Goal: Check status: Check status

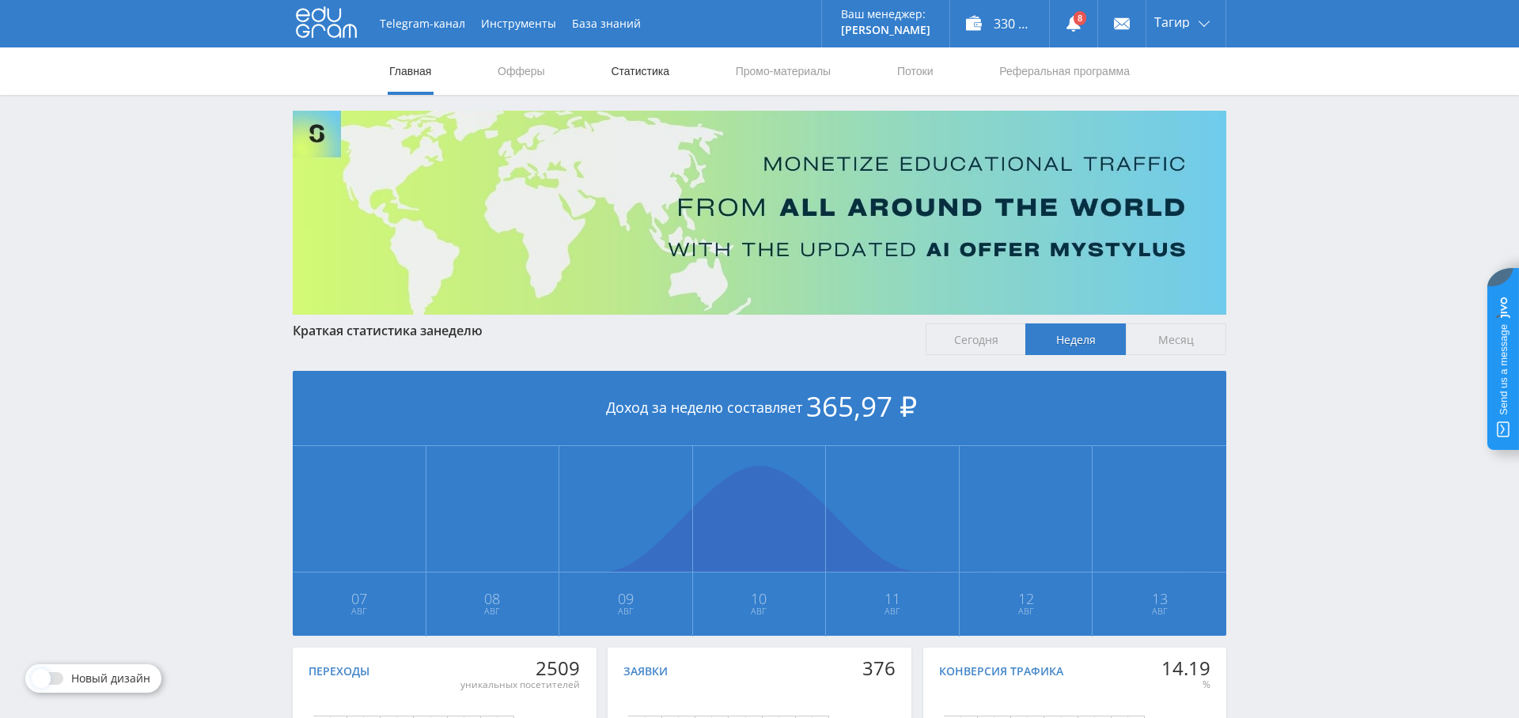
click at [650, 69] on link "Статистика" at bounding box center [640, 70] width 62 height 47
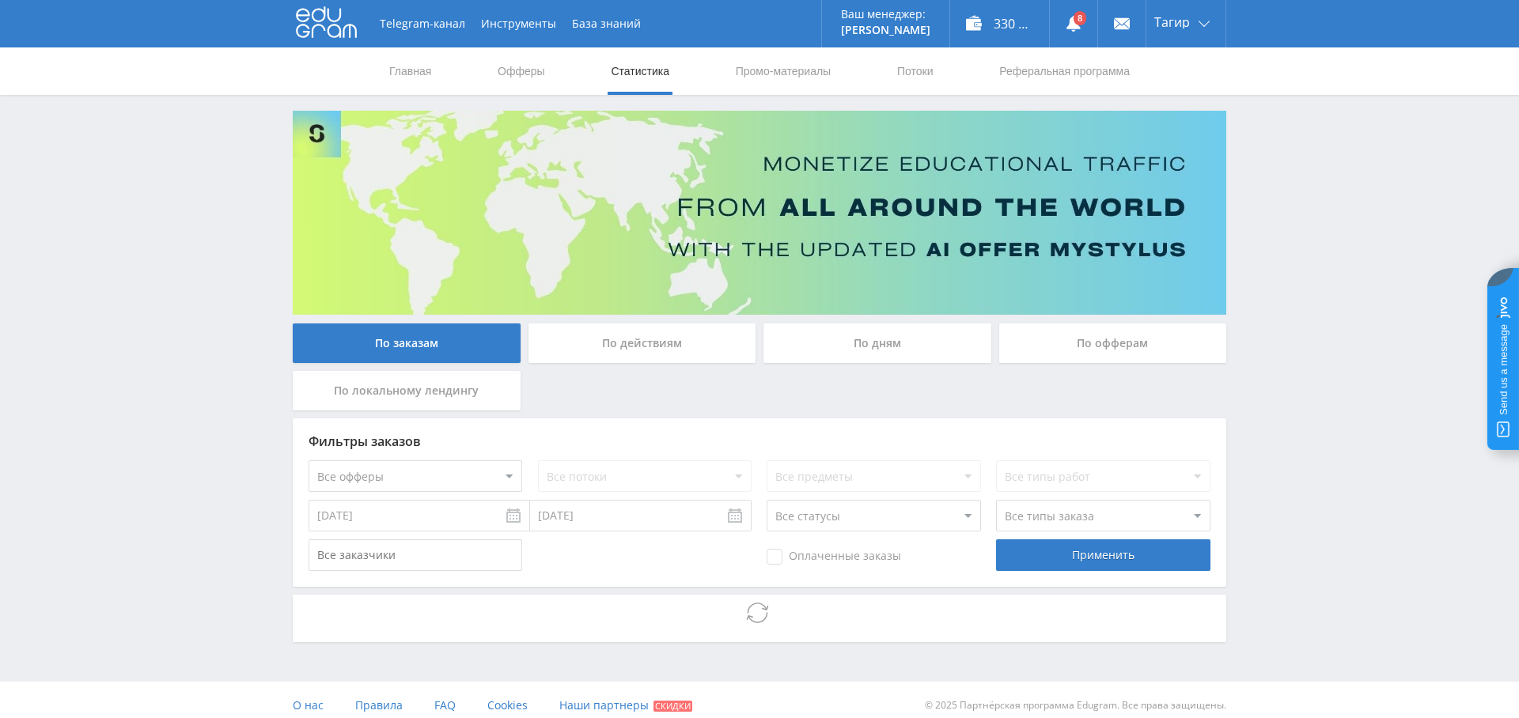
click at [883, 346] on div "По дням" at bounding box center [877, 344] width 228 height 40
click at [0, 0] on input "По дням" at bounding box center [0, 0] width 0 height 0
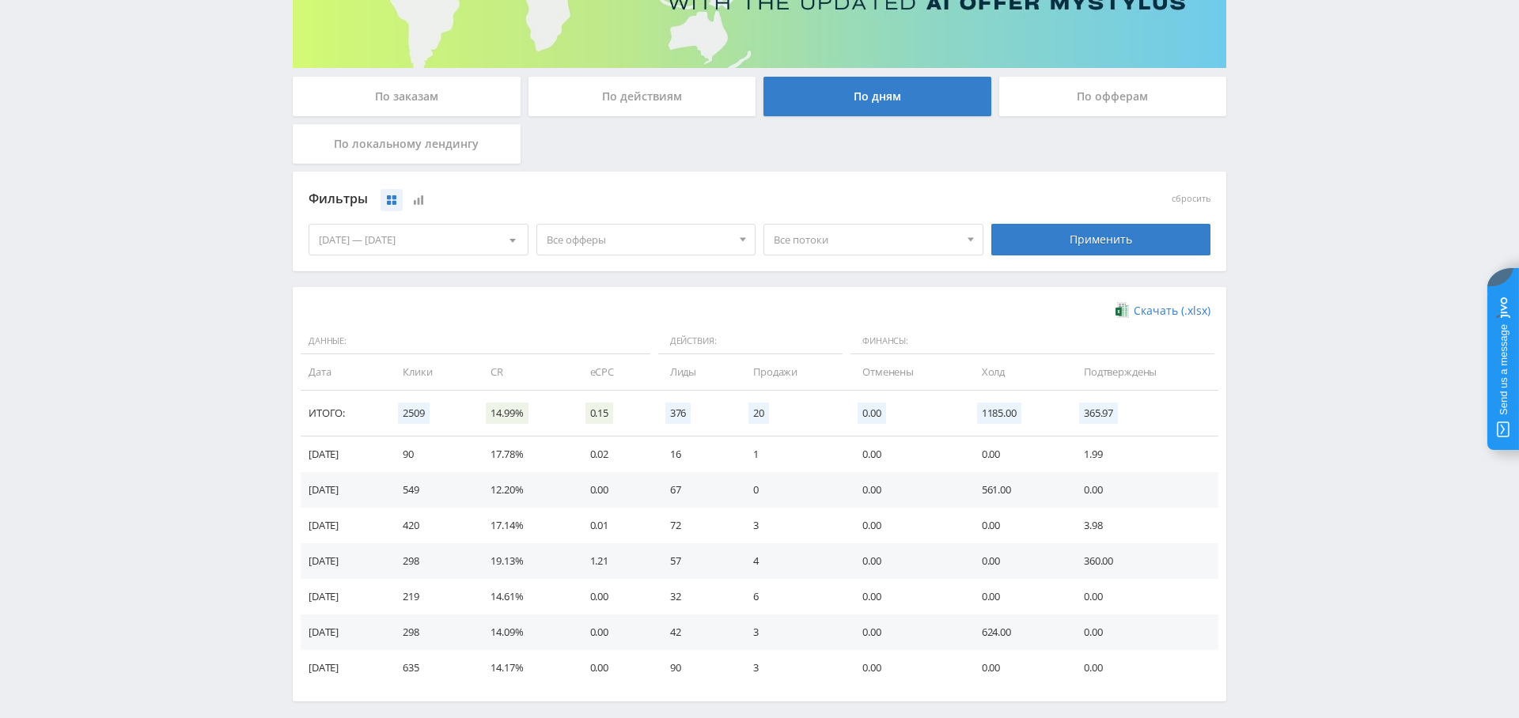
scroll to position [244, 0]
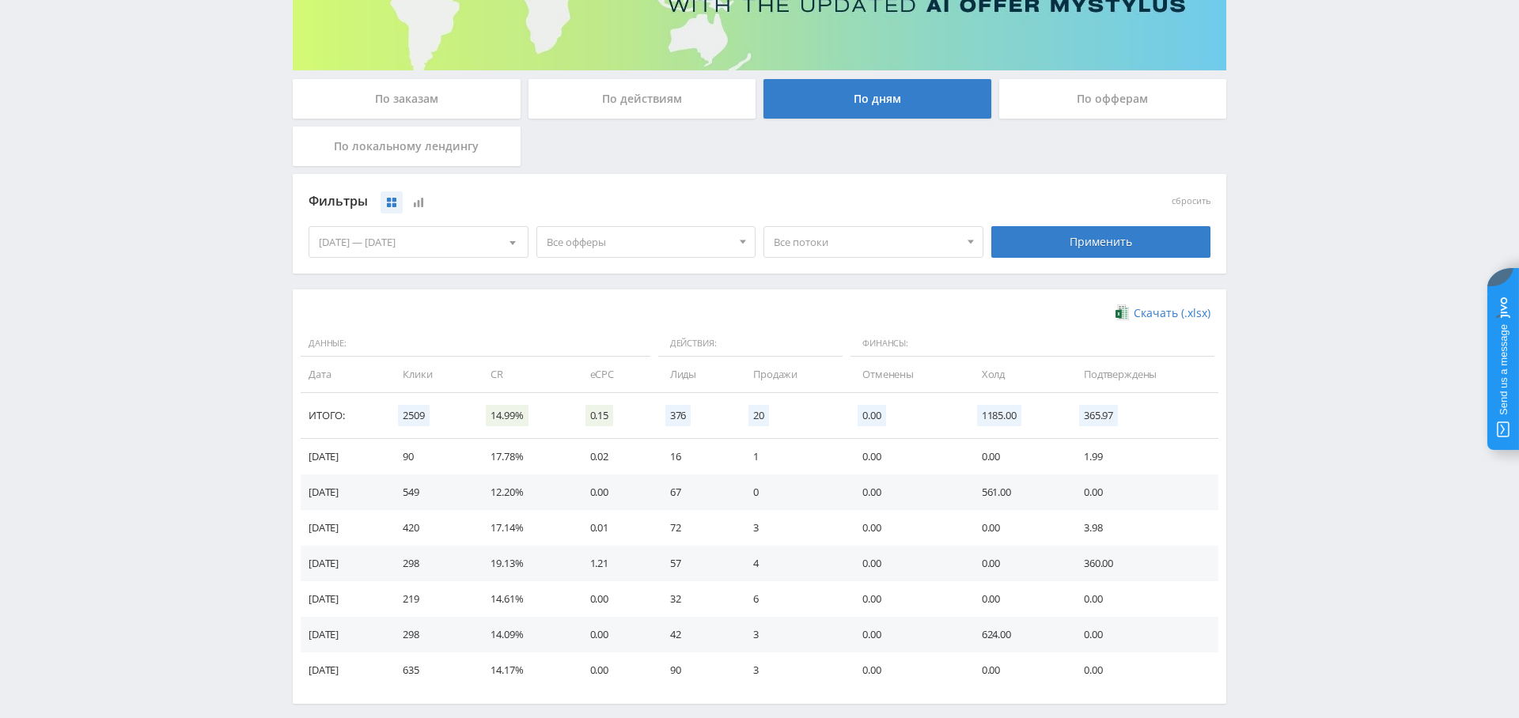
drag, startPoint x: 593, startPoint y: 233, endPoint x: 602, endPoint y: 267, distance: 35.9
click at [593, 233] on span "Все офферы" at bounding box center [639, 242] width 185 height 30
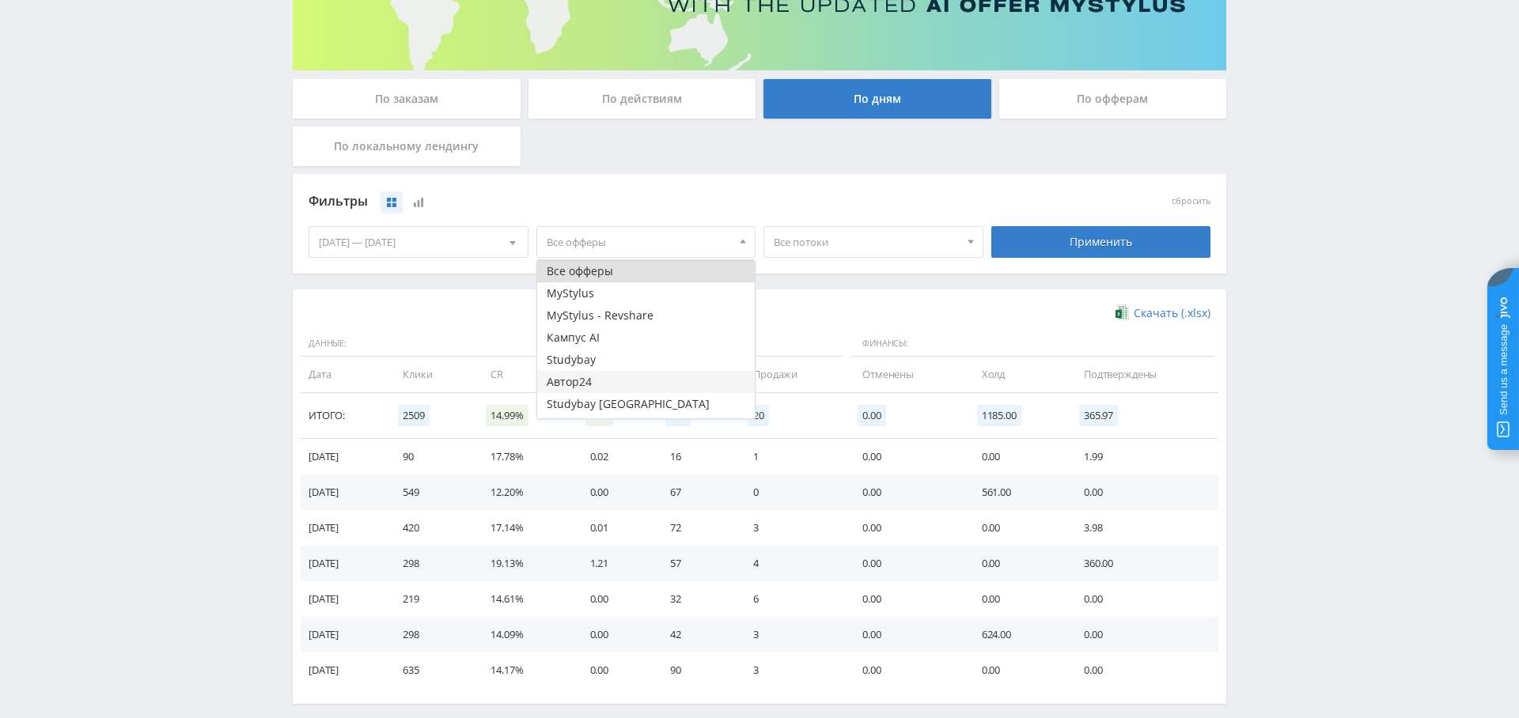
scroll to position [63, 0]
click at [636, 407] on button "Study AI (RevShare)" at bounding box center [646, 407] width 218 height 22
click at [1096, 237] on div "Применить" at bounding box center [1101, 242] width 220 height 32
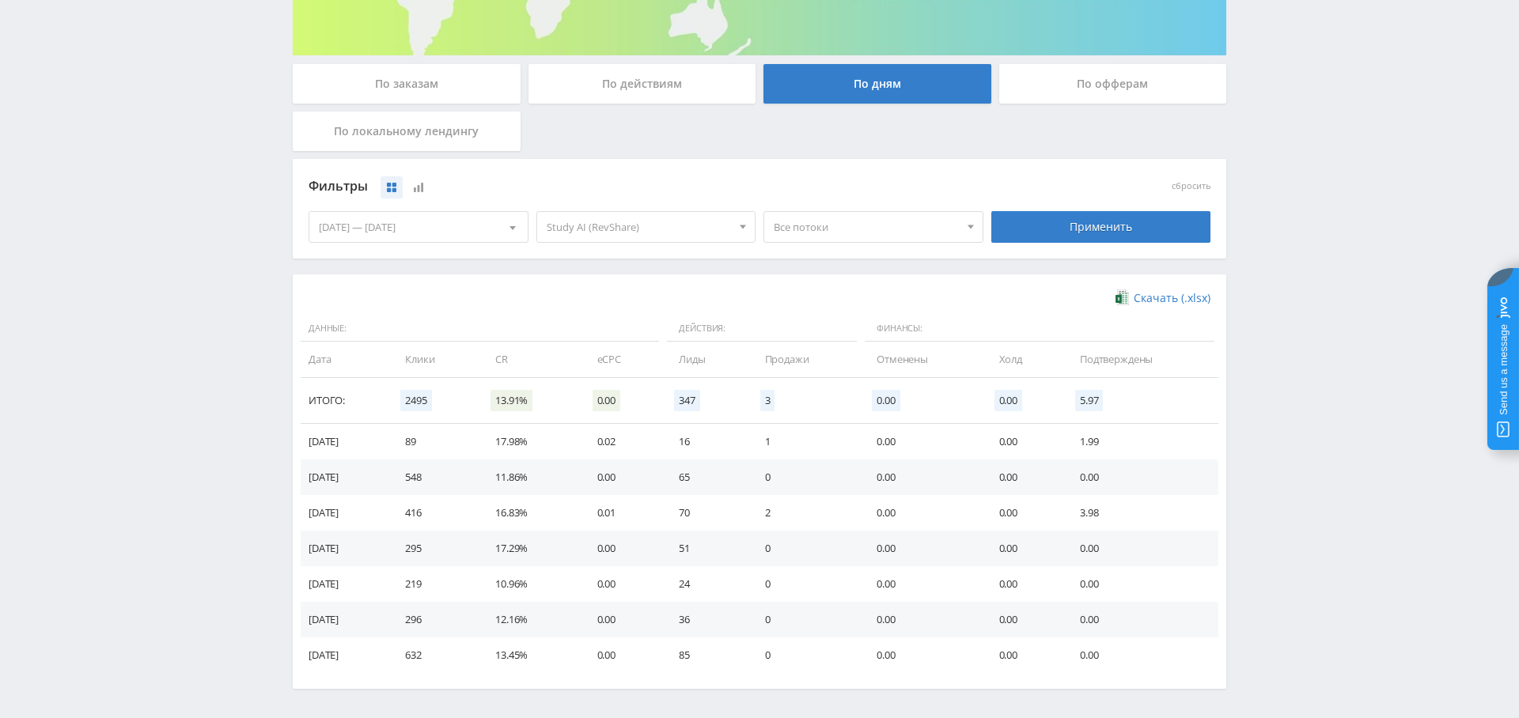
scroll to position [261, 0]
click at [447, 227] on div "[DATE] — [DATE]" at bounding box center [418, 225] width 218 height 30
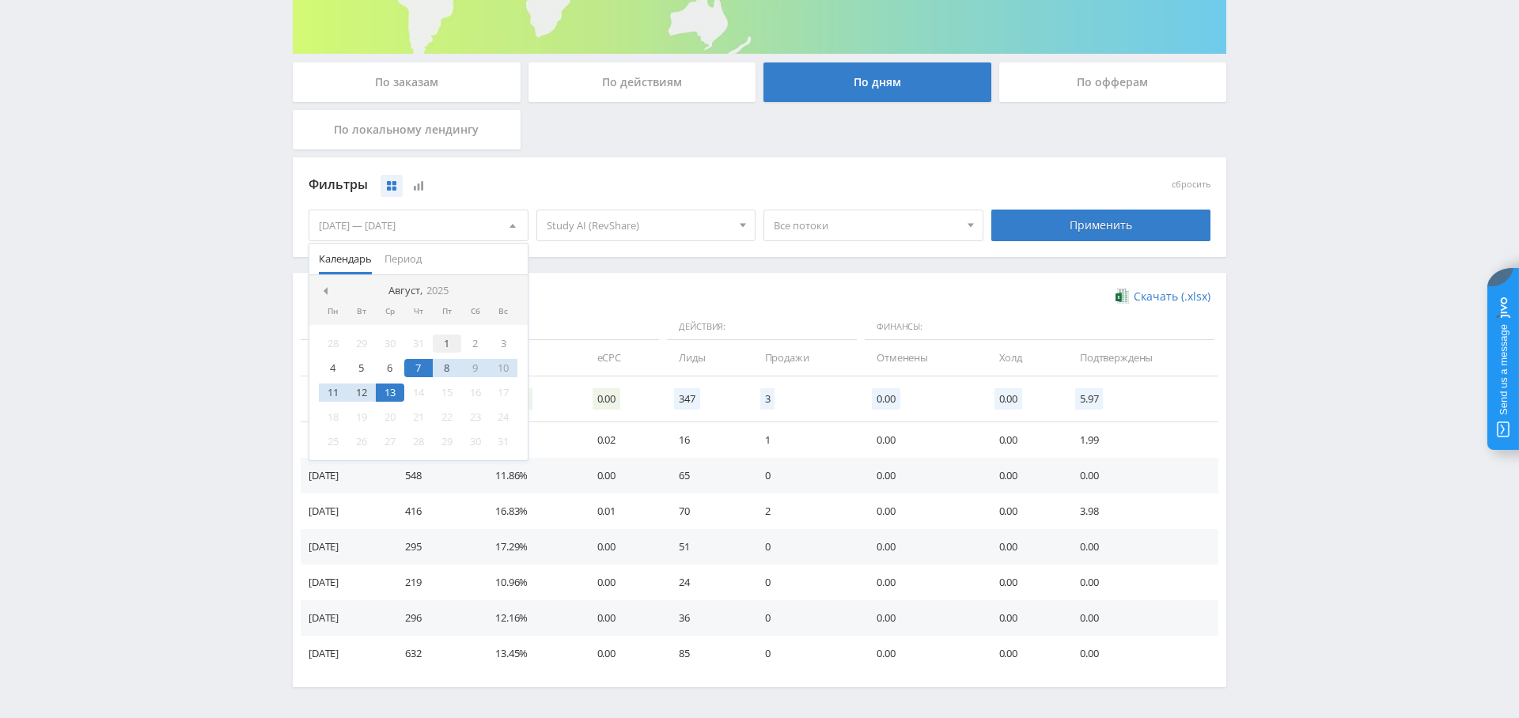
click at [434, 345] on div "1" at bounding box center [447, 344] width 28 height 18
click at [386, 388] on div "13" at bounding box center [390, 393] width 28 height 18
drag, startPoint x: 1071, startPoint y: 218, endPoint x: 998, endPoint y: 276, distance: 94.0
click at [1071, 218] on div "Применить" at bounding box center [1101, 226] width 220 height 32
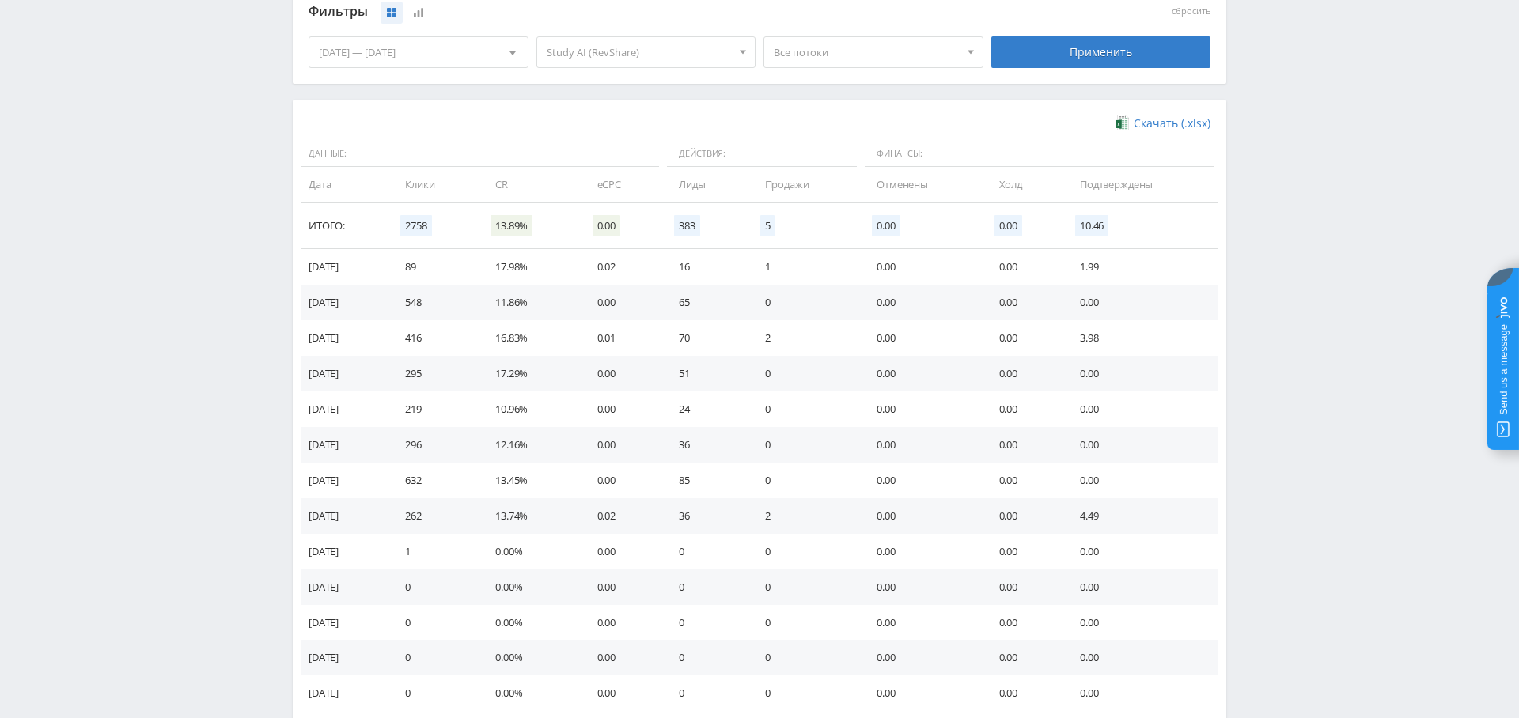
scroll to position [437, 0]
drag, startPoint x: 930, startPoint y: 511, endPoint x: 381, endPoint y: 517, distance: 549.1
click at [381, 517] on tr "[DATE] 262 13.74% 0.02 36 2 0.00 0.00 4.49" at bounding box center [760, 514] width 918 height 36
click at [748, 464] on td "85" at bounding box center [705, 478] width 85 height 36
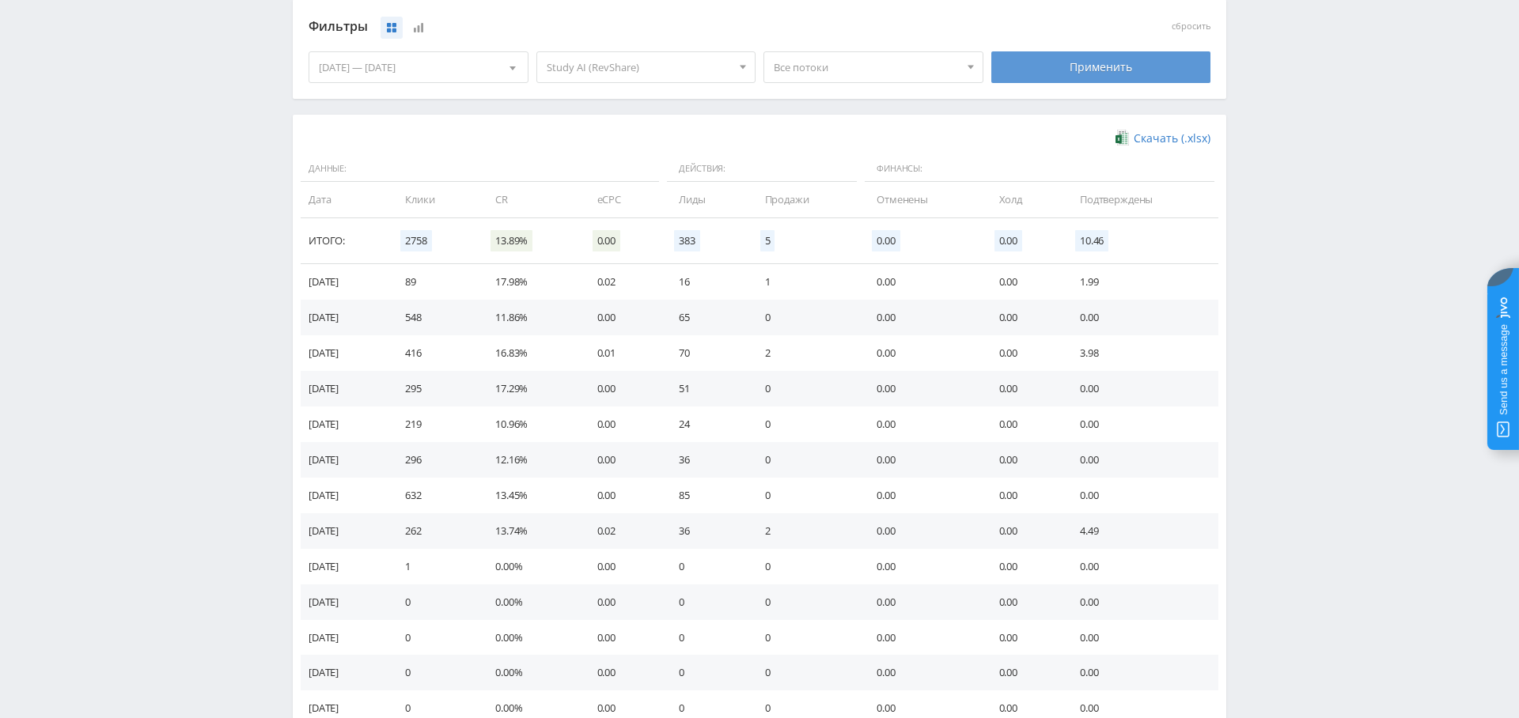
scroll to position [0, 0]
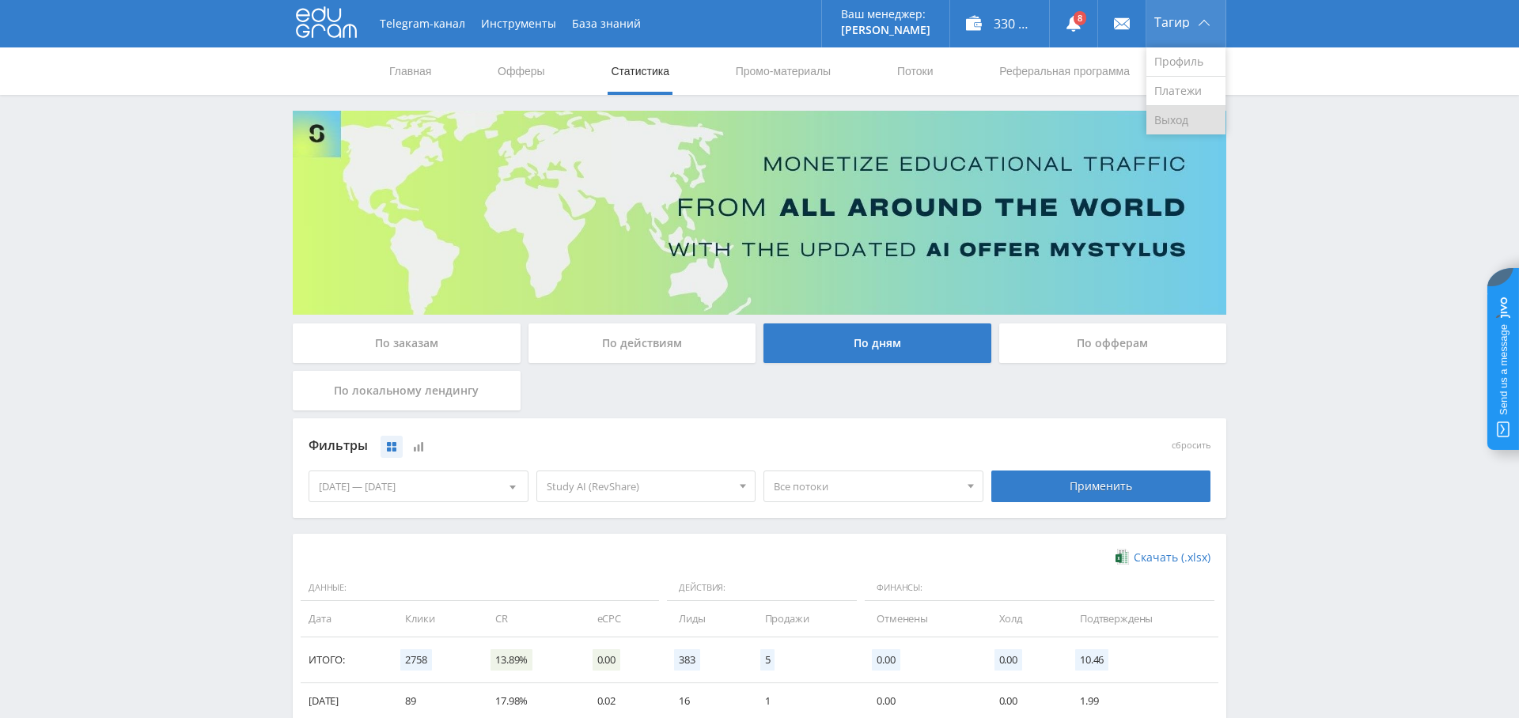
click at [1183, 125] on link "Выход" at bounding box center [1185, 120] width 79 height 28
